Goal: Information Seeking & Learning: Learn about a topic

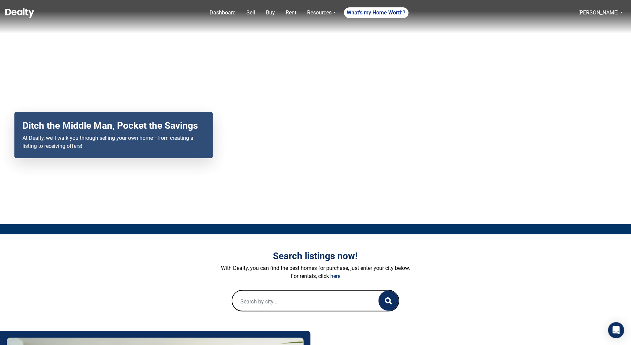
click at [262, 293] on input "text" at bounding box center [298, 301] width 133 height 21
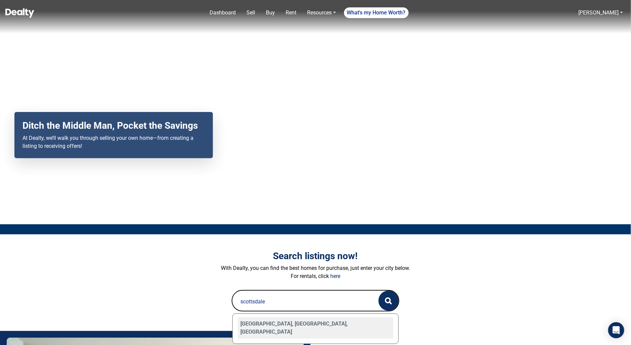
click at [257, 324] on div "[GEOGRAPHIC_DATA], [GEOGRAPHIC_DATA], [GEOGRAPHIC_DATA]" at bounding box center [316, 327] width 156 height 21
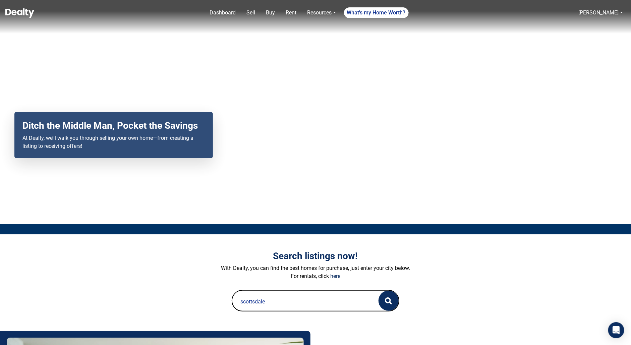
type input "[GEOGRAPHIC_DATA], [GEOGRAPHIC_DATA], [GEOGRAPHIC_DATA]"
click at [388, 304] on icon "button" at bounding box center [388, 300] width 7 height 7
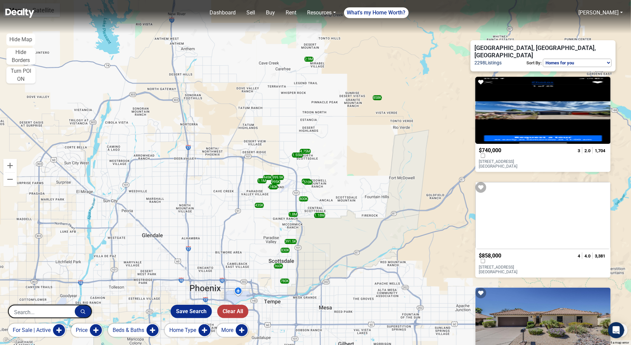
click at [531, 205] on div at bounding box center [542, 215] width 135 height 67
